Goal: Book appointment/travel/reservation

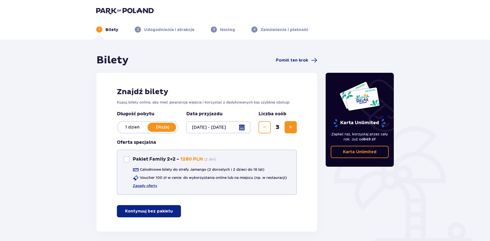
scroll to position [21, 0]
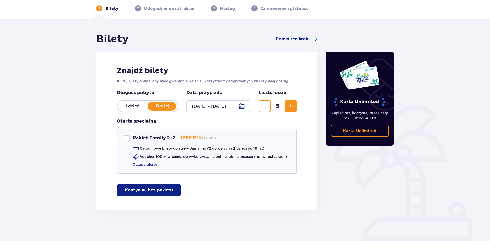
click at [164, 191] on p "Kontynuuj bez pakietu" at bounding box center [149, 191] width 48 height 6
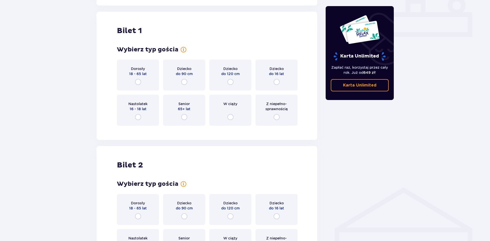
scroll to position [232, 0]
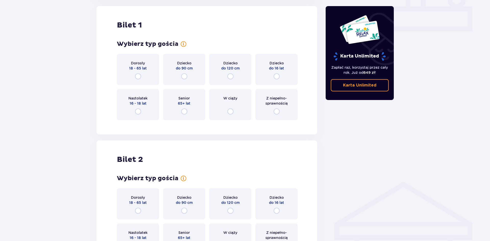
click at [138, 77] on input "radio" at bounding box center [138, 76] width 6 height 6
radio input "true"
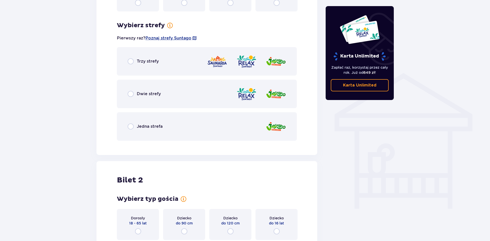
scroll to position [356, 0]
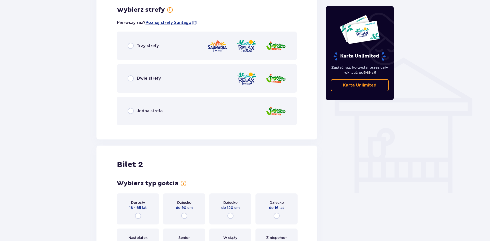
click at [127, 45] on div "Trzy strefy" at bounding box center [207, 46] width 180 height 29
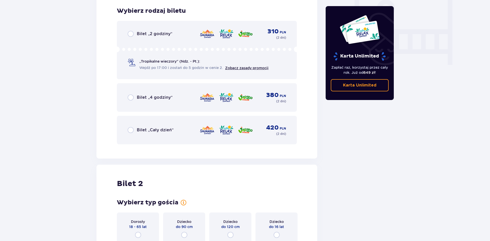
scroll to position [486, 0]
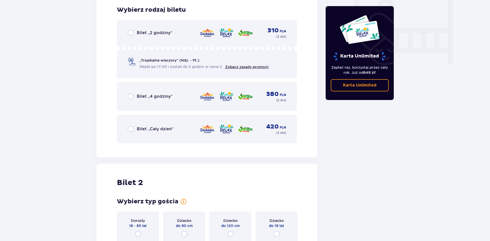
click at [132, 129] on input "radio" at bounding box center [130, 129] width 6 height 6
radio input "true"
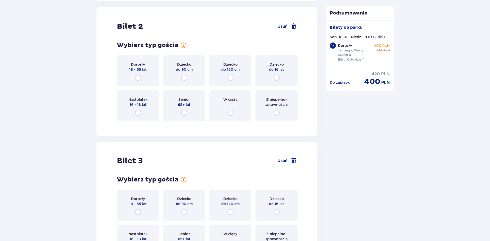
scroll to position [644, 0]
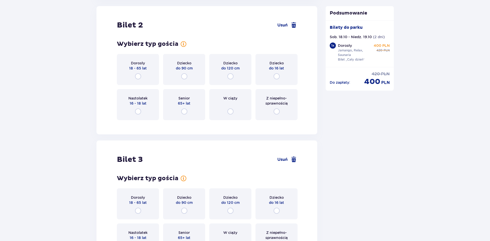
click at [138, 76] on input "radio" at bounding box center [138, 76] width 6 height 6
radio input "true"
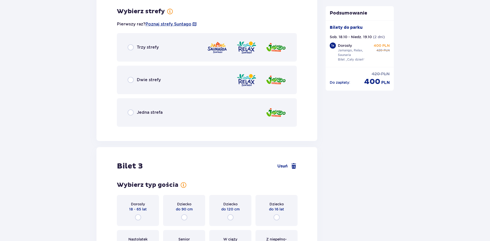
scroll to position [768, 0]
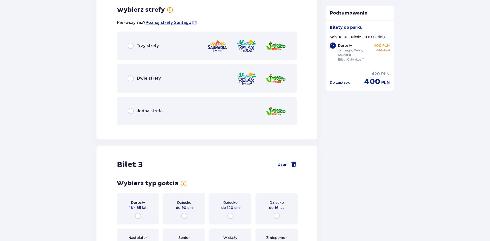
click at [134, 43] on div "Trzy strefy" at bounding box center [142, 46] width 31 height 6
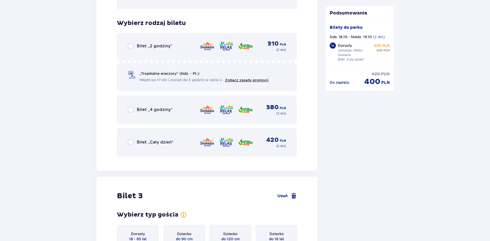
scroll to position [898, 0]
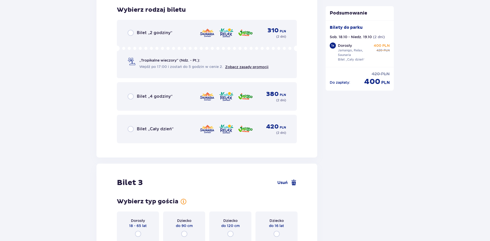
click at [130, 127] on input "radio" at bounding box center [130, 129] width 6 height 6
radio input "true"
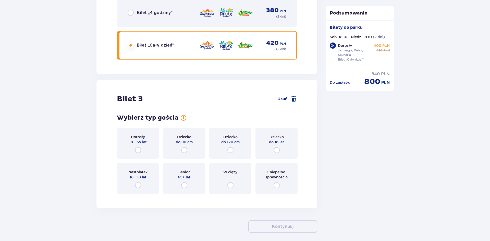
scroll to position [1004, 0]
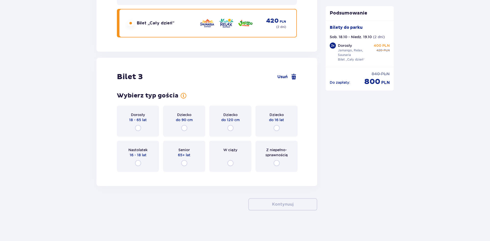
click at [138, 129] on input "radio" at bounding box center [138, 128] width 6 height 6
radio input "true"
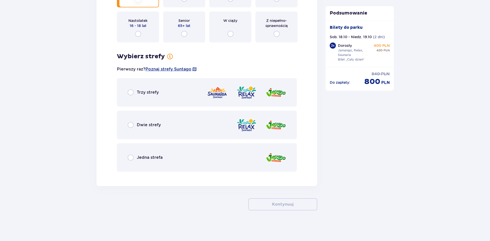
click at [131, 92] on input "radio" at bounding box center [130, 92] width 6 height 6
radio input "true"
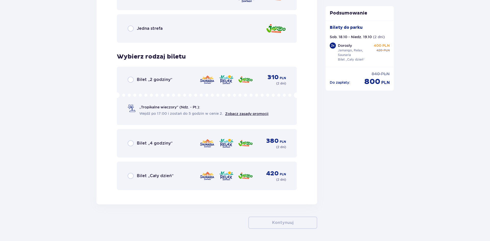
scroll to position [1281, 0]
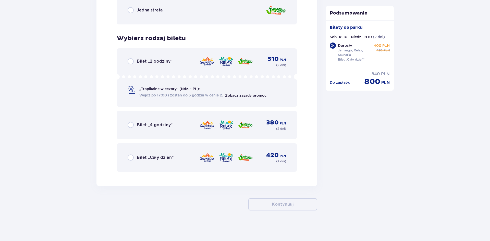
click at [131, 159] on input "radio" at bounding box center [130, 158] width 6 height 6
radio input "true"
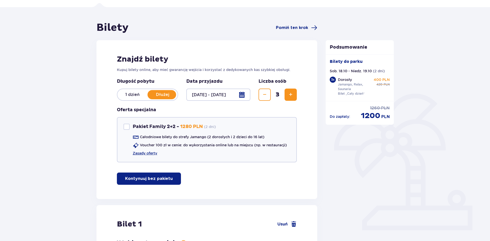
scroll to position [0, 0]
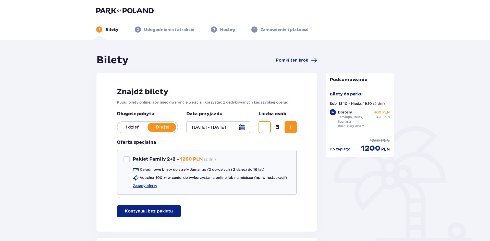
click at [240, 126] on div at bounding box center [218, 127] width 64 height 12
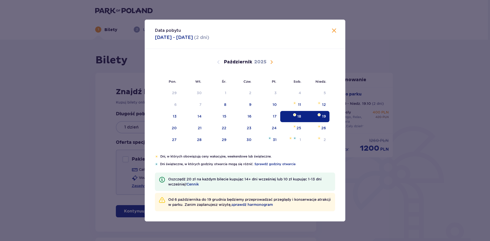
click at [296, 118] on div "18" at bounding box center [292, 116] width 25 height 11
click at [299, 117] on div "18" at bounding box center [299, 116] width 4 height 5
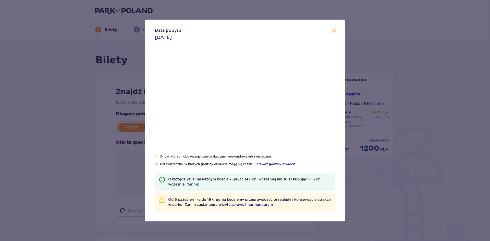
type input "[DATE]"
click at [333, 28] on ul "1 Bilety 2 Udogodnienia i atrakcje 3 Nocleg 4 Zamówienie i płatność" at bounding box center [243, 30] width 297 height 6
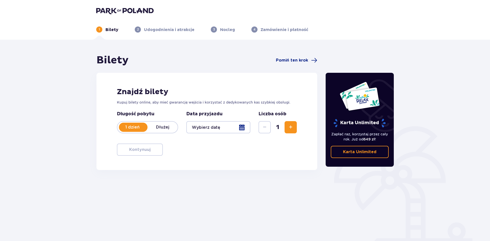
click at [243, 127] on div at bounding box center [218, 127] width 64 height 12
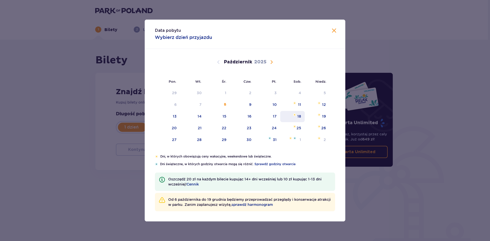
click at [301, 116] on div "18" at bounding box center [299, 116] width 4 height 5
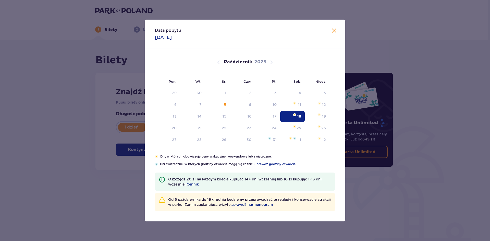
type input "[DATE]"
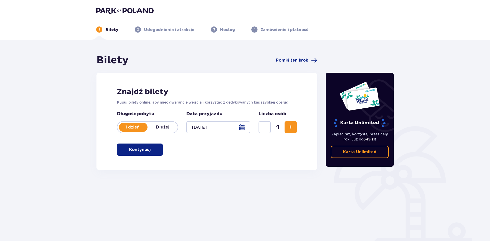
click at [145, 150] on p "Kontynuuj" at bounding box center [139, 150] width 21 height 6
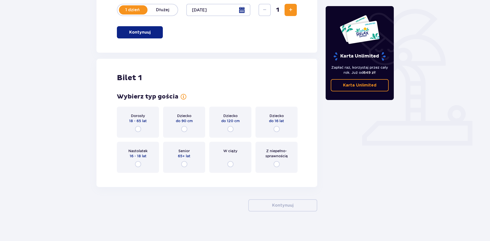
scroll to position [119, 0]
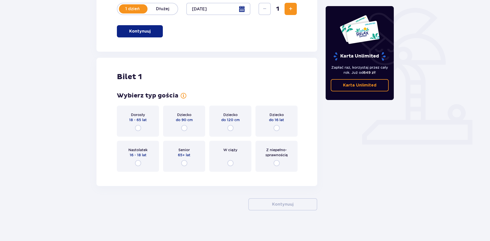
click at [136, 128] on input "radio" at bounding box center [138, 128] width 6 height 6
radio input "true"
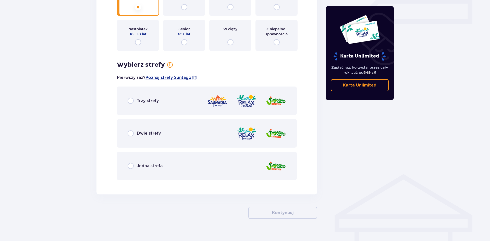
scroll to position [248, 0]
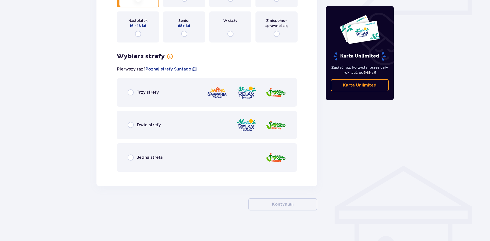
click at [131, 93] on input "radio" at bounding box center [130, 92] width 6 height 6
radio input "true"
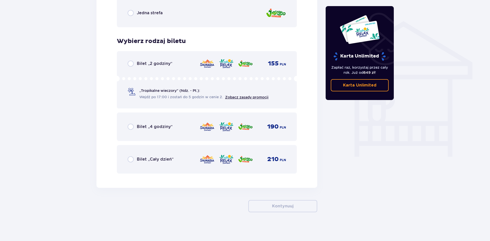
scroll to position [395, 0]
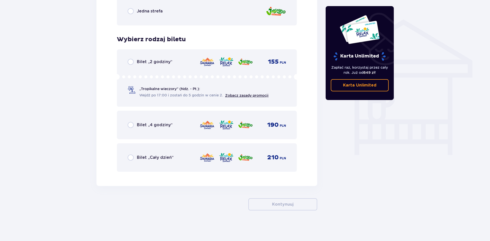
click at [132, 160] on input "radio" at bounding box center [130, 158] width 6 height 6
radio input "true"
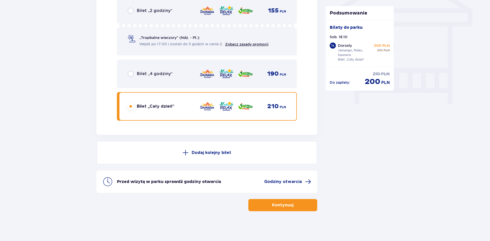
scroll to position [447, 0]
